Goal: Task Accomplishment & Management: Manage account settings

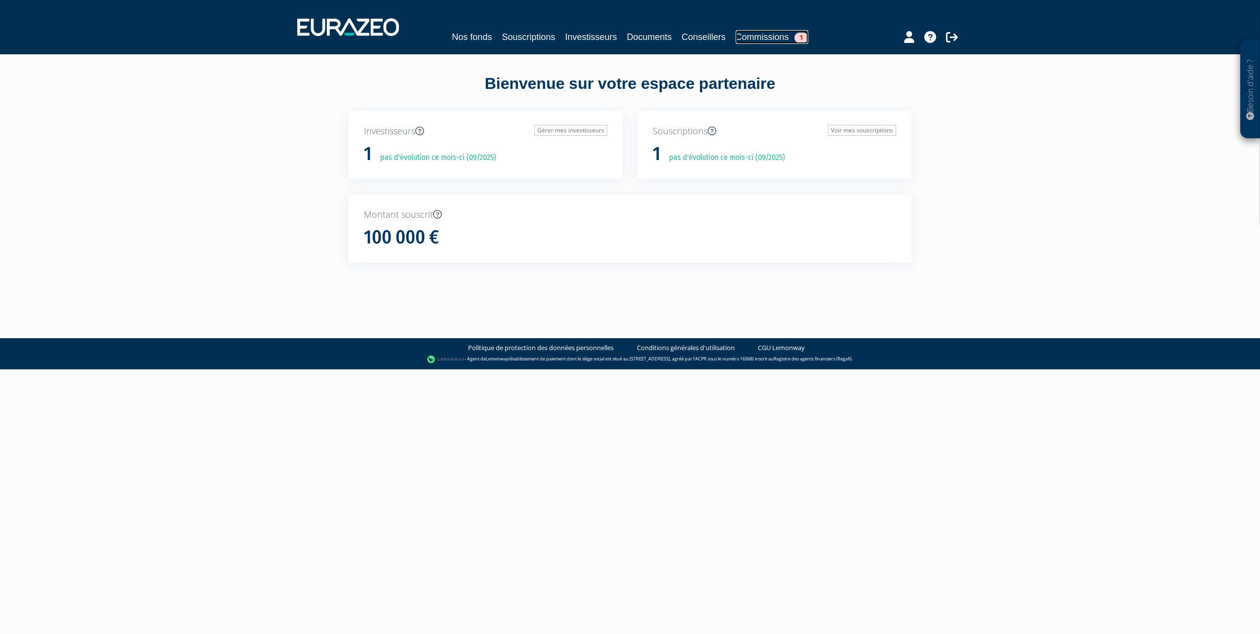
click at [804, 37] on span "1" at bounding box center [802, 38] width 14 height 10
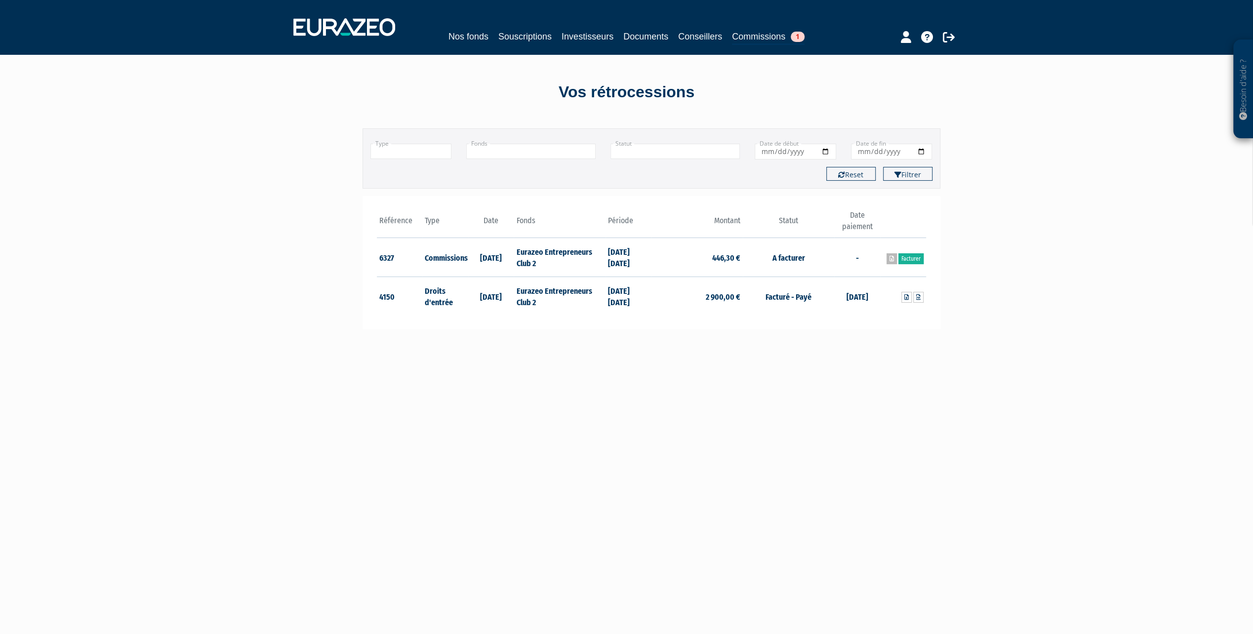
click at [895, 257] on link at bounding box center [891, 258] width 10 height 11
click at [908, 257] on link "Facturer" at bounding box center [910, 258] width 25 height 11
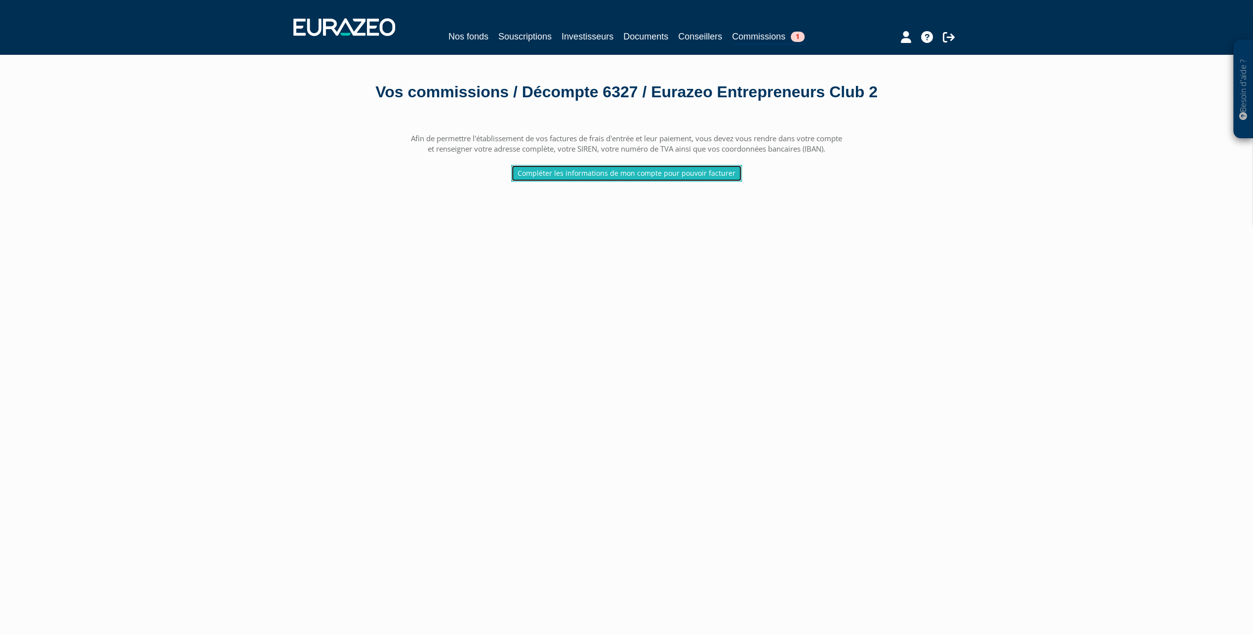
click at [615, 182] on link "Compléter les informations de mon compte pour pouvoir facturer" at bounding box center [626, 173] width 231 height 17
click at [582, 182] on link "Compléter les informations de mon compte pour pouvoir facturer" at bounding box center [626, 173] width 231 height 17
